Goal: Task Accomplishment & Management: Understand process/instructions

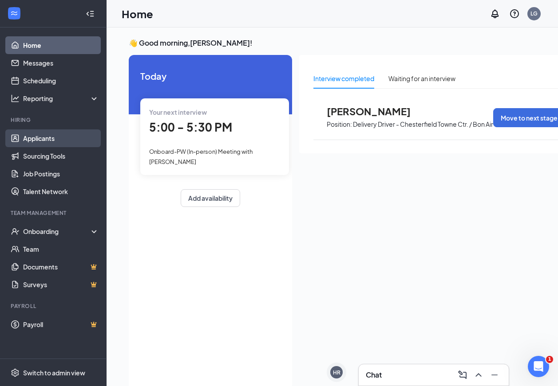
click at [24, 138] on link "Applicants" at bounding box center [61, 139] width 76 height 18
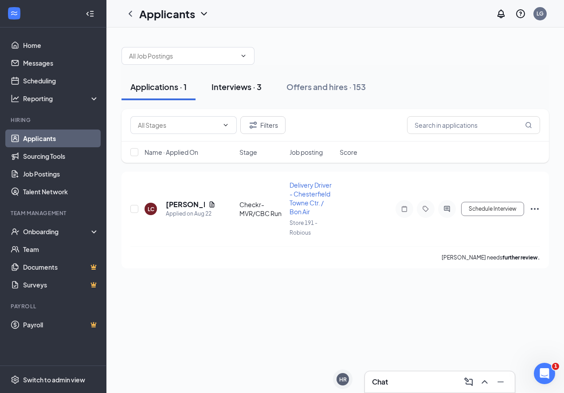
drag, startPoint x: 250, startPoint y: 89, endPoint x: 256, endPoint y: 91, distance: 5.5
click at [250, 89] on div "Interviews · 3" at bounding box center [237, 86] width 50 height 11
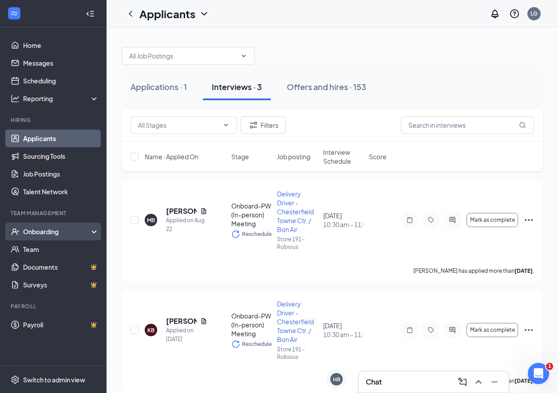
click at [22, 235] on div "Onboarding" at bounding box center [53, 232] width 106 height 18
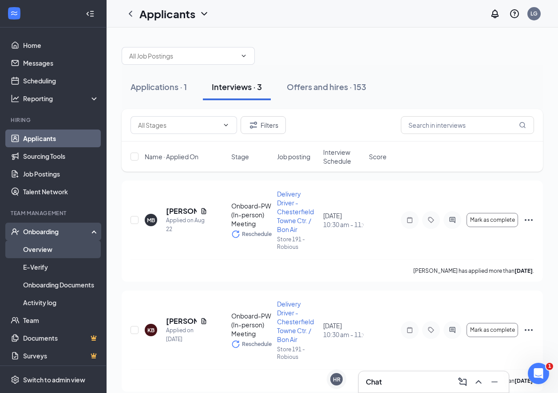
drag, startPoint x: 29, startPoint y: 249, endPoint x: 25, endPoint y: 244, distance: 7.0
click at [28, 249] on link "Overview" at bounding box center [61, 249] width 76 height 18
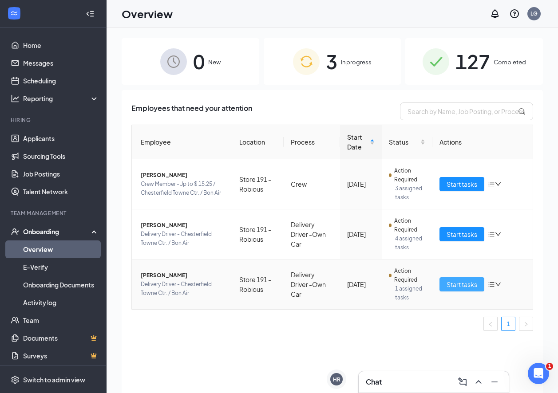
click at [459, 291] on button "Start tasks" at bounding box center [461, 284] width 45 height 14
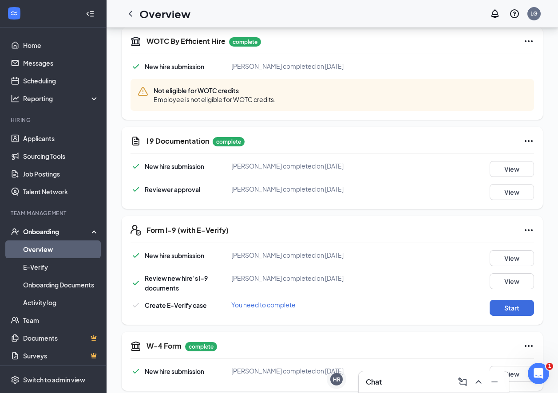
scroll to position [177, 0]
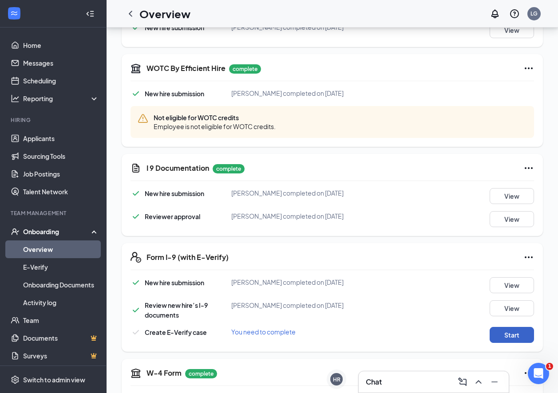
click at [492, 332] on button "Start" at bounding box center [511, 335] width 44 height 16
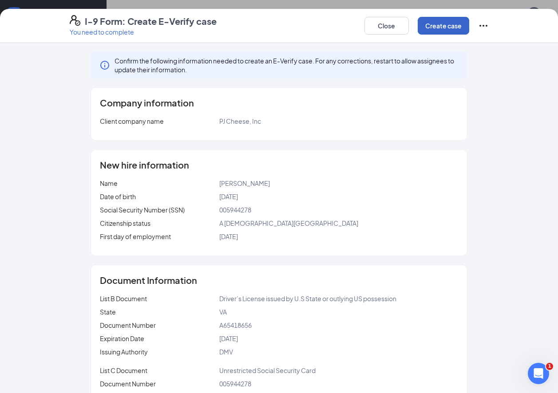
click at [430, 26] on button "Create case" at bounding box center [442, 26] width 51 height 18
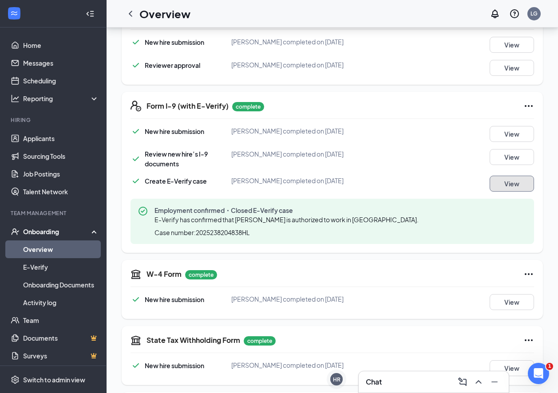
scroll to position [0, 0]
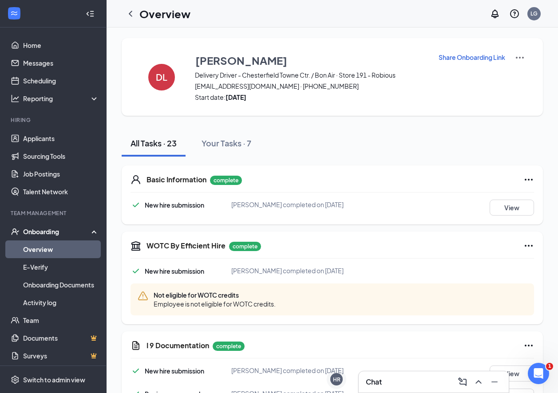
click at [146, 143] on div "All Tasks · 23" at bounding box center [153, 143] width 46 height 11
click at [67, 259] on link "E-Verify" at bounding box center [61, 267] width 76 height 18
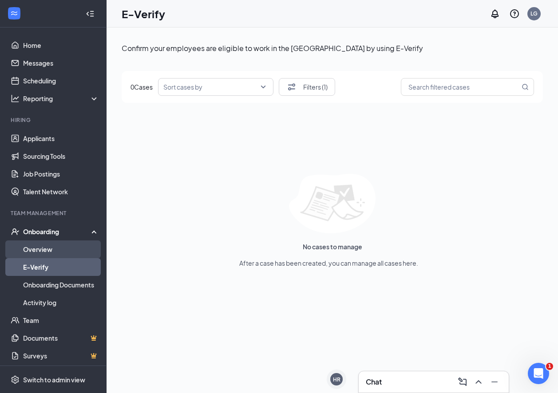
click at [67, 251] on link "Overview" at bounding box center [61, 249] width 76 height 18
